Goal: Task Accomplishment & Management: Use online tool/utility

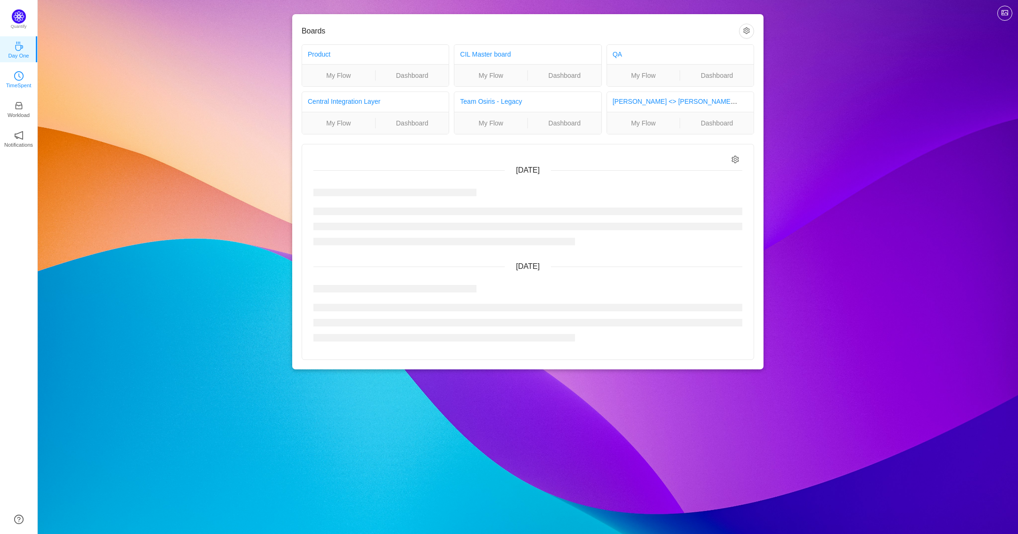
click at [15, 85] on p "TimeSpent" at bounding box center [18, 85] width 25 height 8
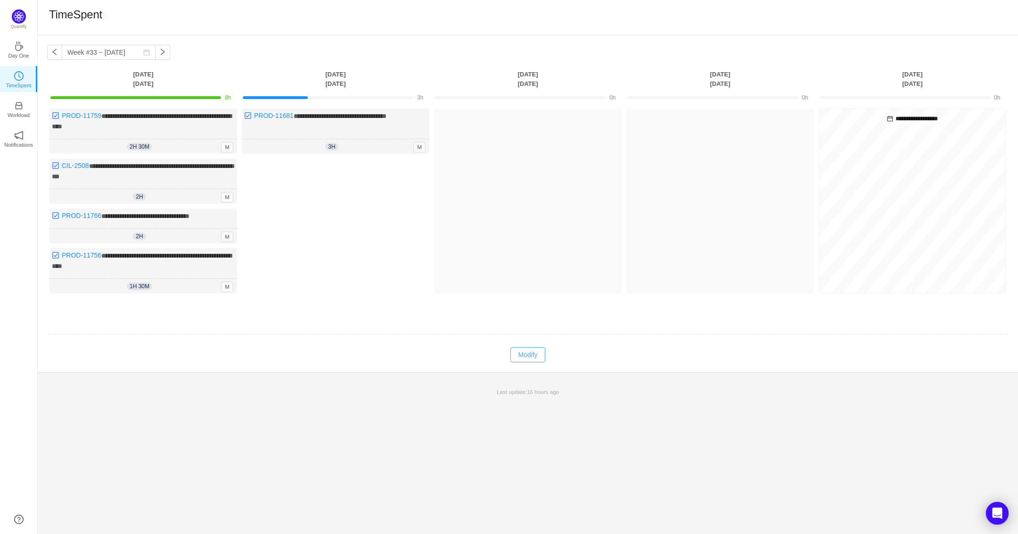
click at [516, 351] on button "Modify" at bounding box center [527, 354] width 34 height 15
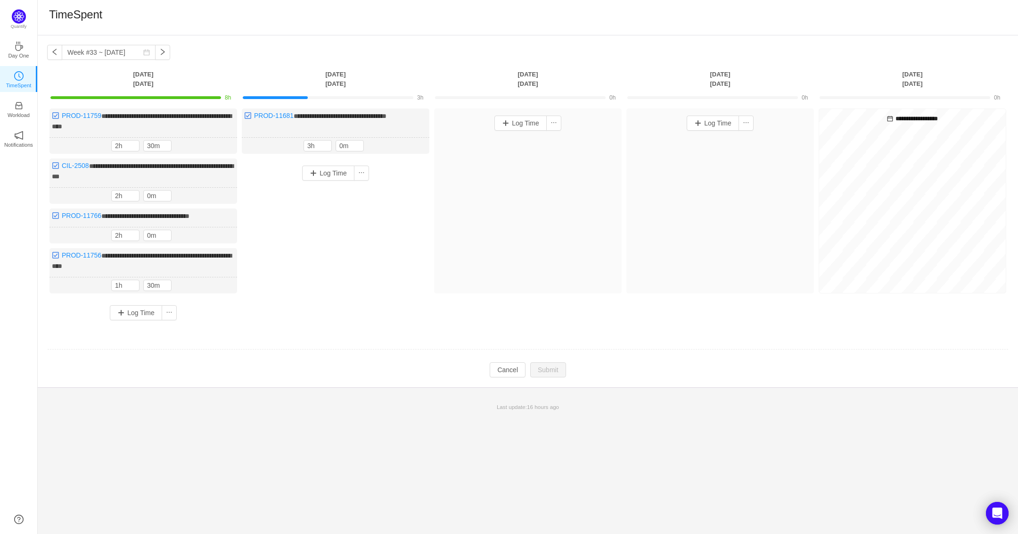
click at [338, 158] on div "Log Time" at bounding box center [336, 229] width 188 height 143
click at [335, 179] on button "Log Time" at bounding box center [328, 172] width 52 height 15
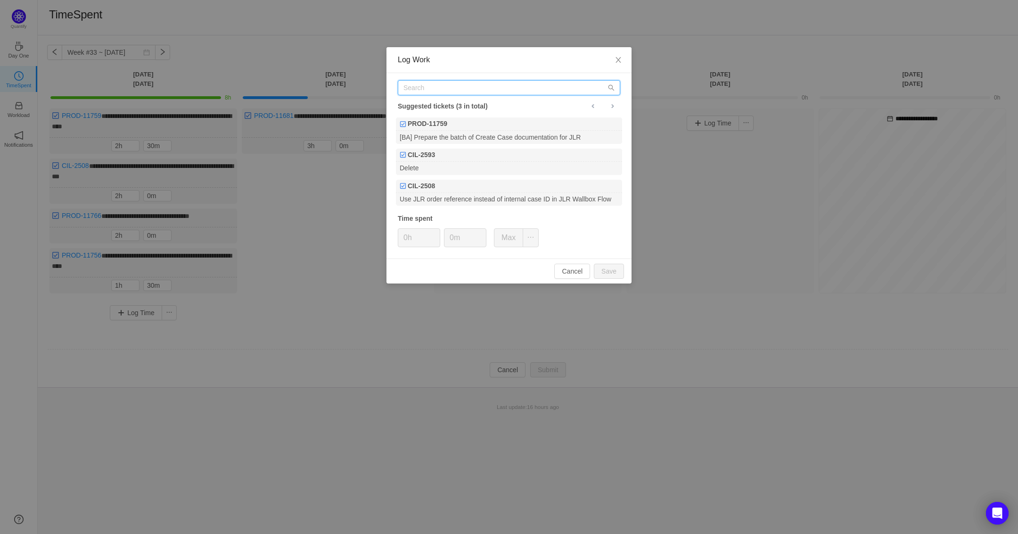
click at [446, 87] on input "text" at bounding box center [509, 87] width 222 height 15
paste input "CIL-2508"
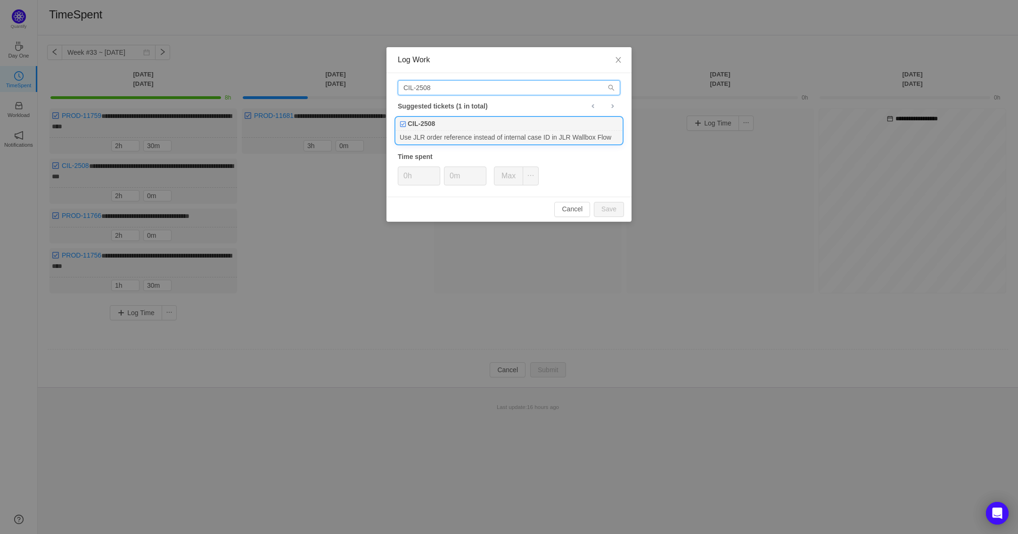
type input "CIL-2508"
click at [448, 122] on div "CIL-2508" at bounding box center [509, 123] width 226 height 13
click at [436, 172] on span "Increase Value" at bounding box center [435, 172] width 10 height 11
type input "0h"
click at [431, 180] on span "Decrease Value" at bounding box center [435, 179] width 10 height 11
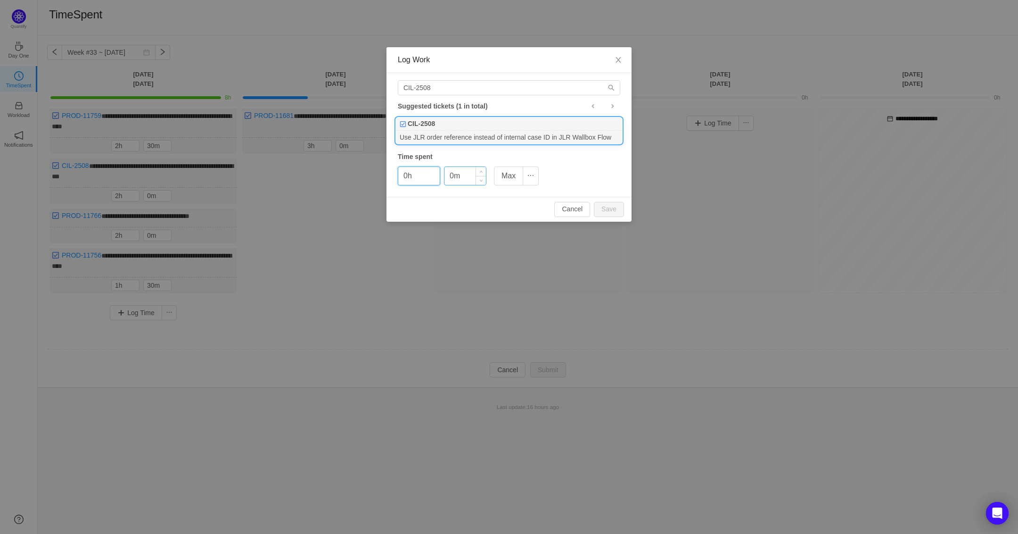
click at [486, 171] on div "0m" at bounding box center [465, 175] width 42 height 19
click at [482, 171] on span "Increase Value" at bounding box center [481, 172] width 10 height 11
click at [617, 209] on button "Save" at bounding box center [609, 209] width 30 height 15
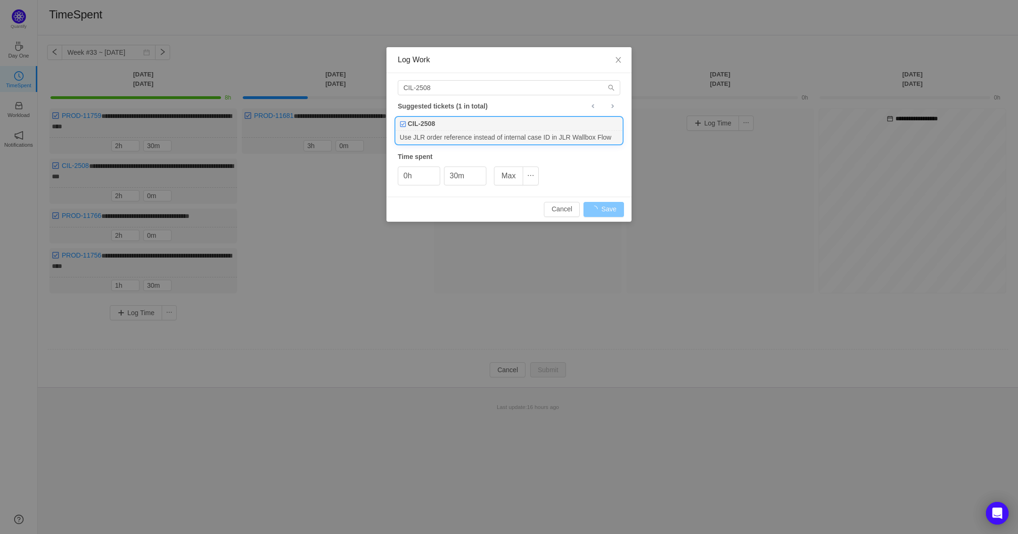
type input "0m"
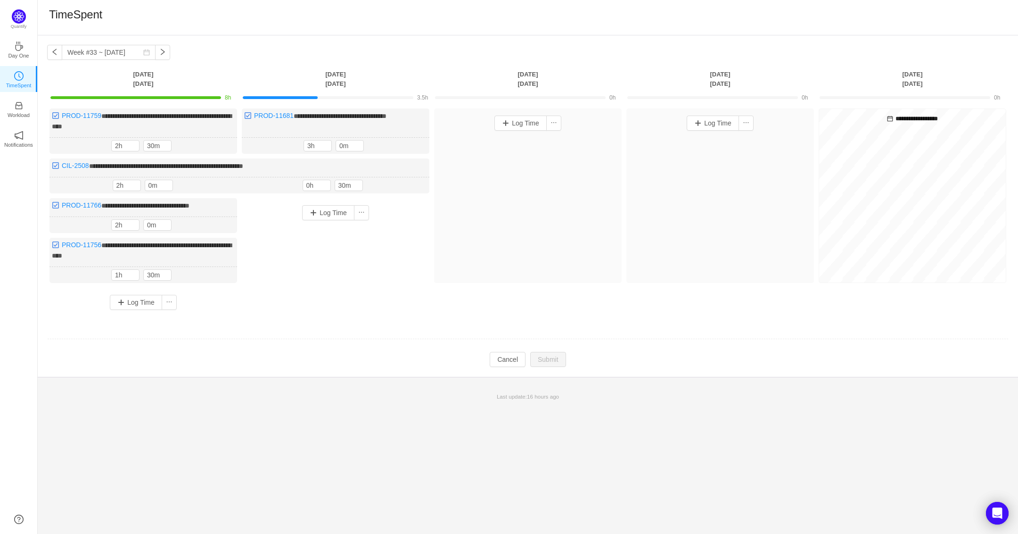
click at [513, 223] on div "Log Time" at bounding box center [528, 195] width 188 height 174
